Goal: Transaction & Acquisition: Purchase product/service

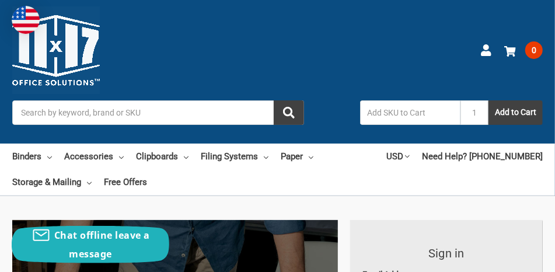
click at [32, 113] on input "Search" at bounding box center [158, 112] width 292 height 25
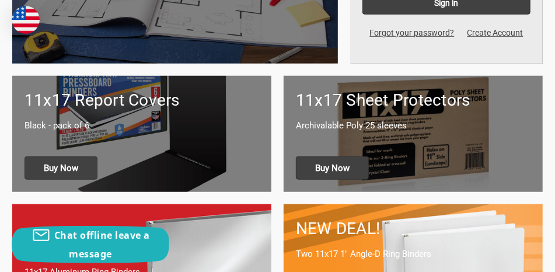
scroll to position [408, 0]
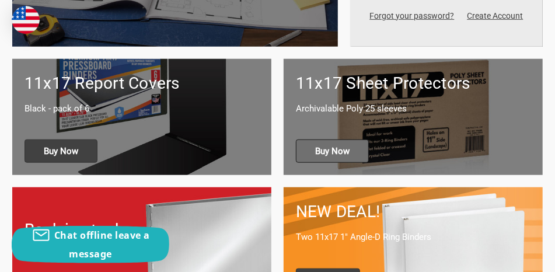
type input "556600"
click at [325, 152] on span "Buy Now" at bounding box center [332, 150] width 73 height 23
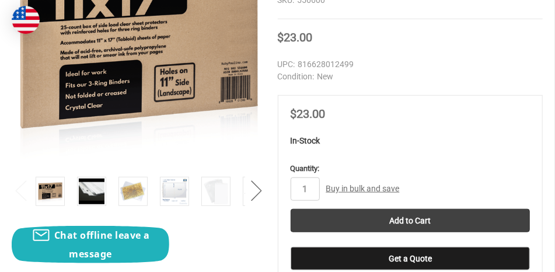
scroll to position [408, 0]
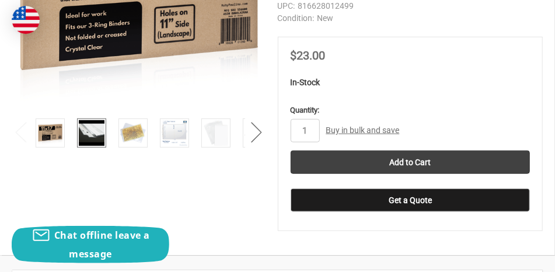
click at [92, 137] on img at bounding box center [92, 133] width 26 height 26
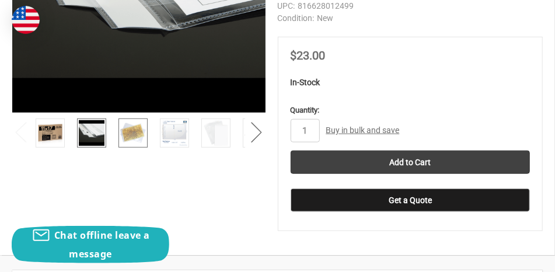
click at [130, 138] on img at bounding box center [133, 133] width 26 height 26
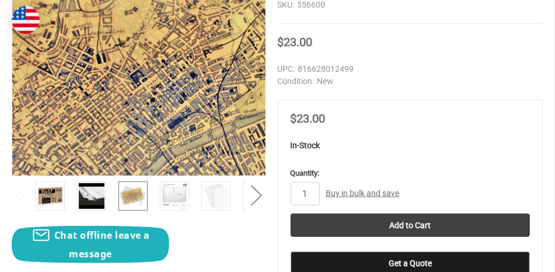
scroll to position [350, 0]
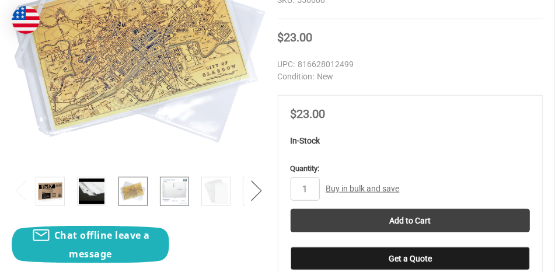
click at [168, 188] on img at bounding box center [175, 192] width 26 height 26
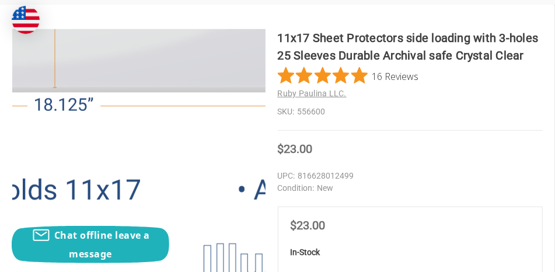
scroll to position [233, 0]
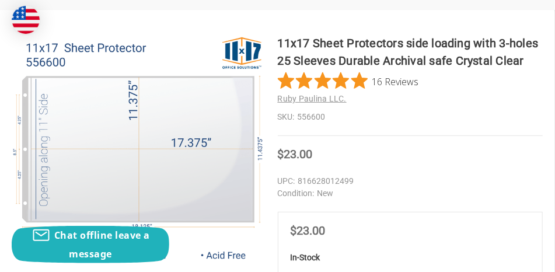
click at [435, 169] on section "11x17 Sheet Protectors side loading with 3-holes 25 Sleeves Durable Archival sa…" at bounding box center [410, 104] width 265 height 141
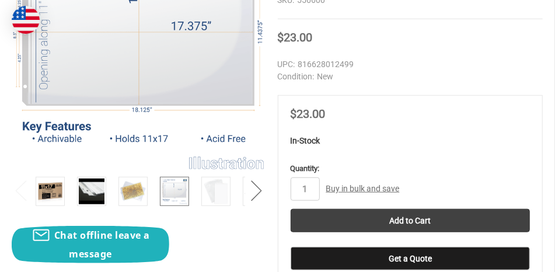
scroll to position [408, 0]
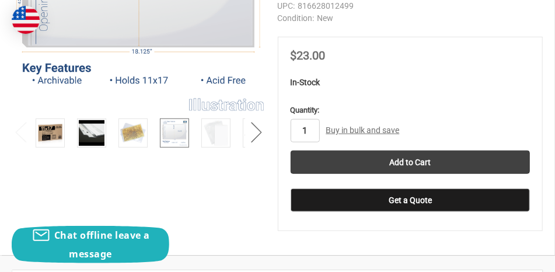
click at [316, 130] on input "1" at bounding box center [305, 130] width 29 height 23
click at [342, 131] on link "Buy in bulk and save" at bounding box center [363, 129] width 74 height 9
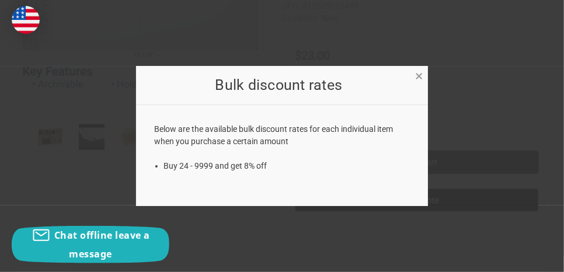
click at [419, 76] on span "×" at bounding box center [419, 76] width 8 height 17
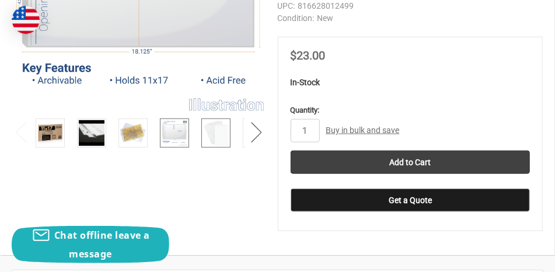
click at [209, 135] on img at bounding box center [216, 133] width 26 height 26
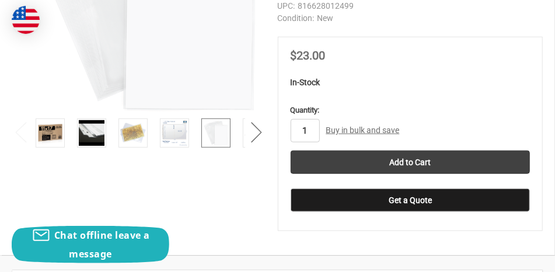
click at [306, 130] on input "1" at bounding box center [305, 130] width 29 height 23
drag, startPoint x: 303, startPoint y: 130, endPoint x: 313, endPoint y: 130, distance: 9.3
click at [310, 130] on input "1" at bounding box center [305, 130] width 29 height 23
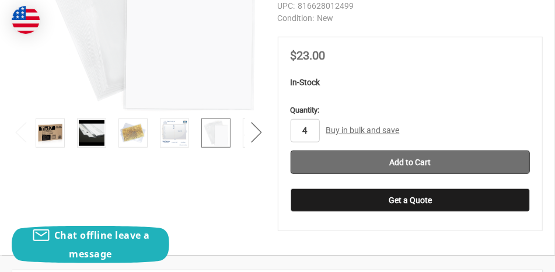
type input "4"
click at [417, 162] on input "Add to Cart" at bounding box center [411, 162] width 240 height 23
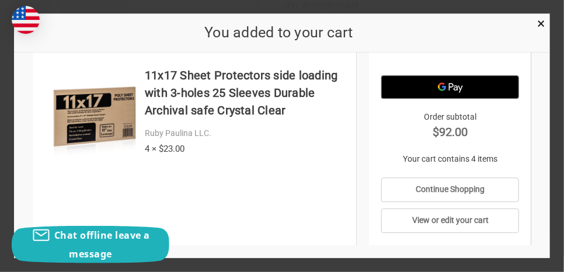
scroll to position [86, 0]
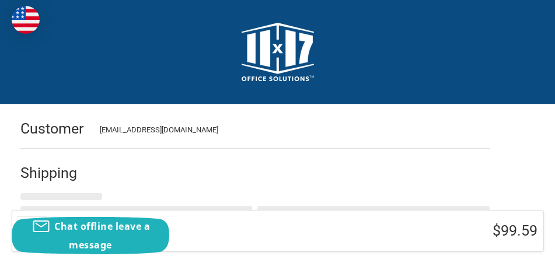
select select "US"
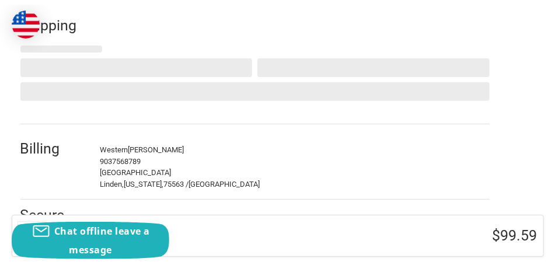
scroll to position [195, 0]
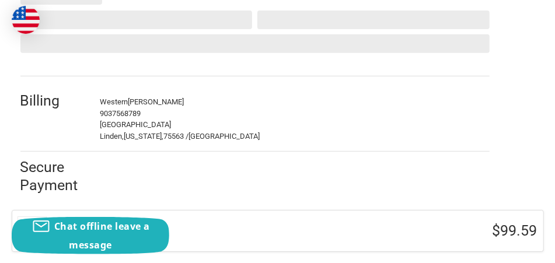
select select "TX"
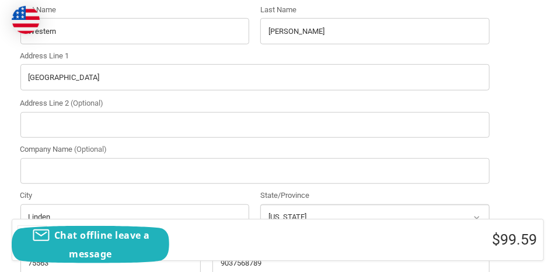
radio input "true"
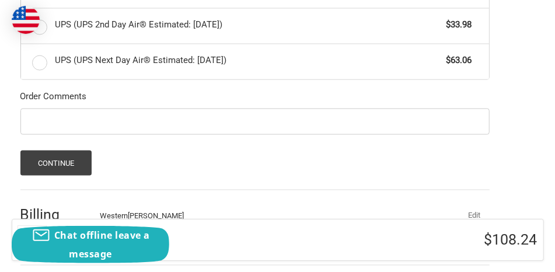
scroll to position [673, 0]
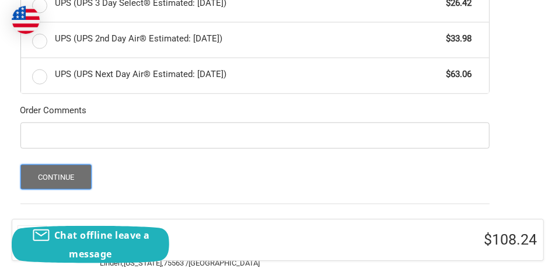
click at [72, 173] on button "Continue" at bounding box center [56, 177] width 72 height 25
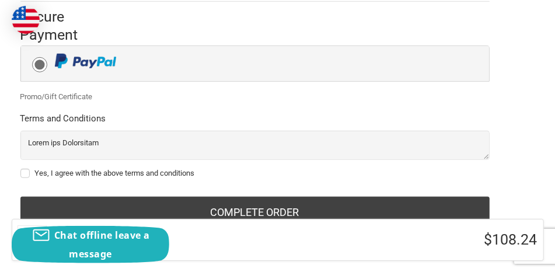
scroll to position [358, 0]
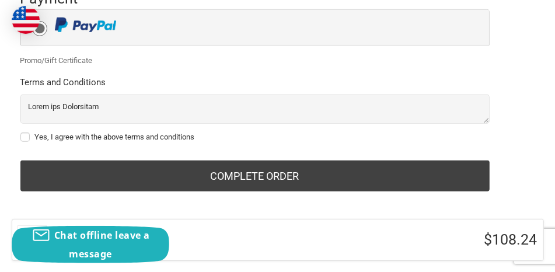
click at [22, 133] on label "Yes, I agree with the above terms and conditions" at bounding box center [254, 136] width 469 height 9
click at [21, 132] on input "Yes, I agree with the above terms and conditions" at bounding box center [20, 131] width 1 height 1
checkbox input "true"
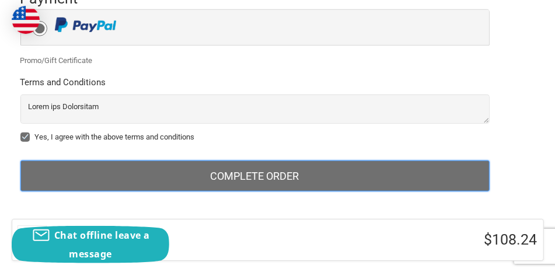
click at [263, 176] on button "Complete order" at bounding box center [254, 176] width 469 height 32
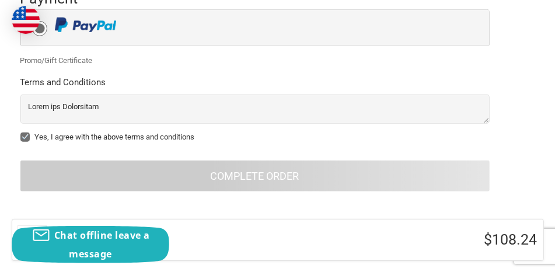
scroll to position [93, 0]
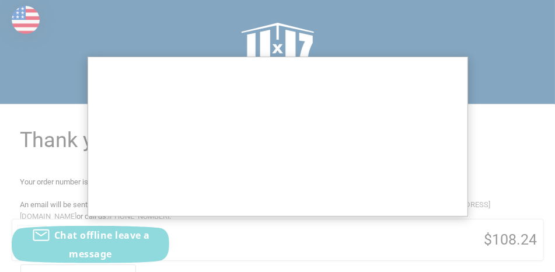
click at [487, 61] on div at bounding box center [277, 184] width 555 height 368
